Goal: Task Accomplishment & Management: Manage account settings

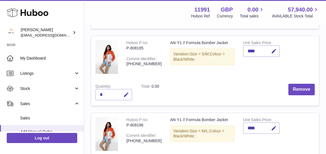
scroll to position [144, 0]
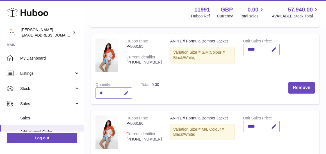
click at [124, 93] on icon "button" at bounding box center [126, 93] width 6 height 6
type input "*"
click at [124, 90] on icon "submit" at bounding box center [126, 92] width 5 height 5
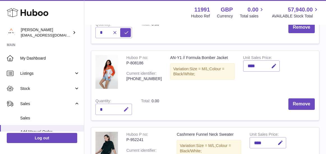
scroll to position [217, 0]
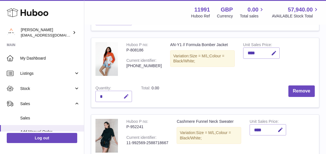
click at [124, 94] on icon "button" at bounding box center [126, 96] width 6 height 6
type input "*"
click at [124, 94] on icon "submit" at bounding box center [126, 96] width 5 height 5
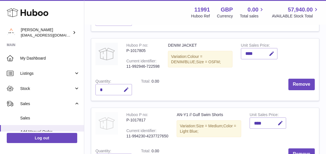
scroll to position [446, 0]
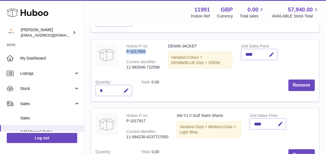
drag, startPoint x: 150, startPoint y: 47, endPoint x: 124, endPoint y: 47, distance: 26.1
click at [124, 47] on td "Huboo P no P-1017805 Current identifier 11-992946-722598" at bounding box center [143, 57] width 42 height 36
copy div "P-1017805"
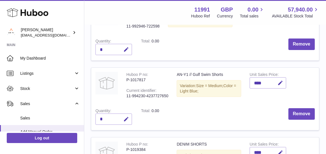
scroll to position [503, 0]
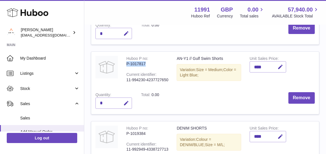
drag, startPoint x: 150, startPoint y: 61, endPoint x: 123, endPoint y: 61, distance: 26.9
click at [123, 61] on td "Huboo P no P-1017817 Current identifier 11-994230-4237727650" at bounding box center [147, 70] width 50 height 36
copy div "P-1017817"
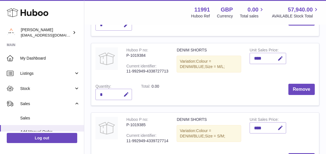
scroll to position [583, 0]
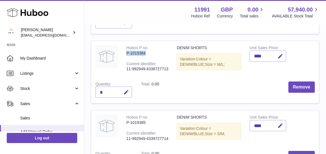
drag, startPoint x: 152, startPoint y: 47, endPoint x: 125, endPoint y: 47, distance: 27.2
click at [125, 47] on td "Huboo P no P-1019384 Current identifier 11-992949-4338727713" at bounding box center [147, 59] width 50 height 36
copy div "P-1019384"
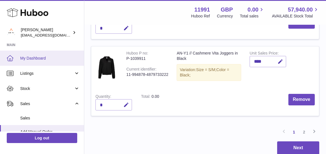
scroll to position [717, 0]
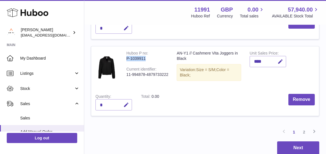
drag, startPoint x: 146, startPoint y: 52, endPoint x: 126, endPoint y: 51, distance: 19.4
click at [126, 56] on div "P-1039911" at bounding box center [147, 58] width 42 height 5
copy div "P-1039911"
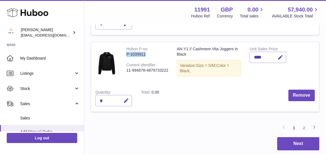
scroll to position [721, 0]
click at [304, 123] on link "2" at bounding box center [304, 128] width 10 height 10
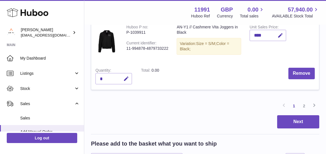
scroll to position [779, 0]
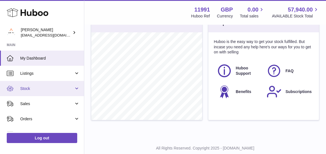
scroll to position [45, 0]
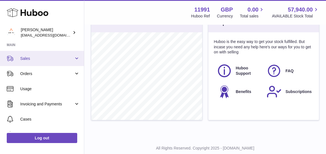
click at [39, 62] on link "Sales" at bounding box center [42, 58] width 84 height 15
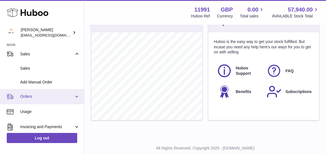
scroll to position [50, 0]
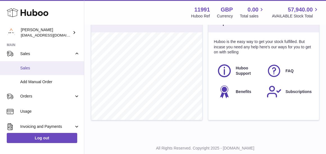
click at [35, 67] on span "Sales" at bounding box center [50, 67] width 60 height 5
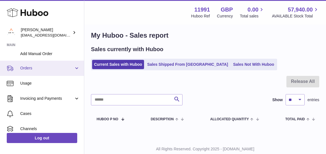
scroll to position [76, 0]
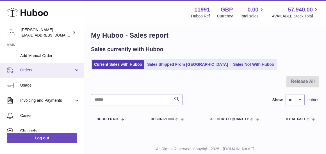
click at [51, 71] on span "Orders" at bounding box center [47, 69] width 54 height 5
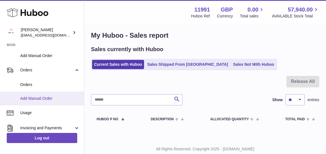
click at [29, 98] on span "Add Manual Order" at bounding box center [50, 98] width 60 height 5
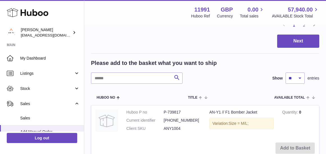
scroll to position [772, 0]
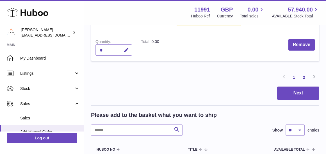
click at [304, 72] on link "2" at bounding box center [304, 77] width 10 height 10
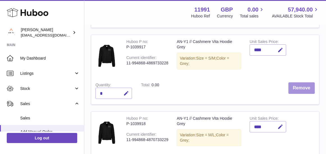
scroll to position [517, 0]
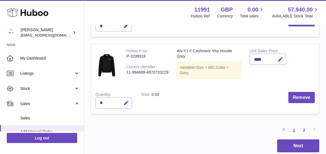
click at [292, 126] on link "1" at bounding box center [294, 130] width 10 height 10
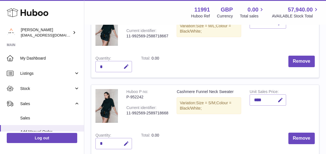
scroll to position [325, 0]
